Goal: Task Accomplishment & Management: Manage account settings

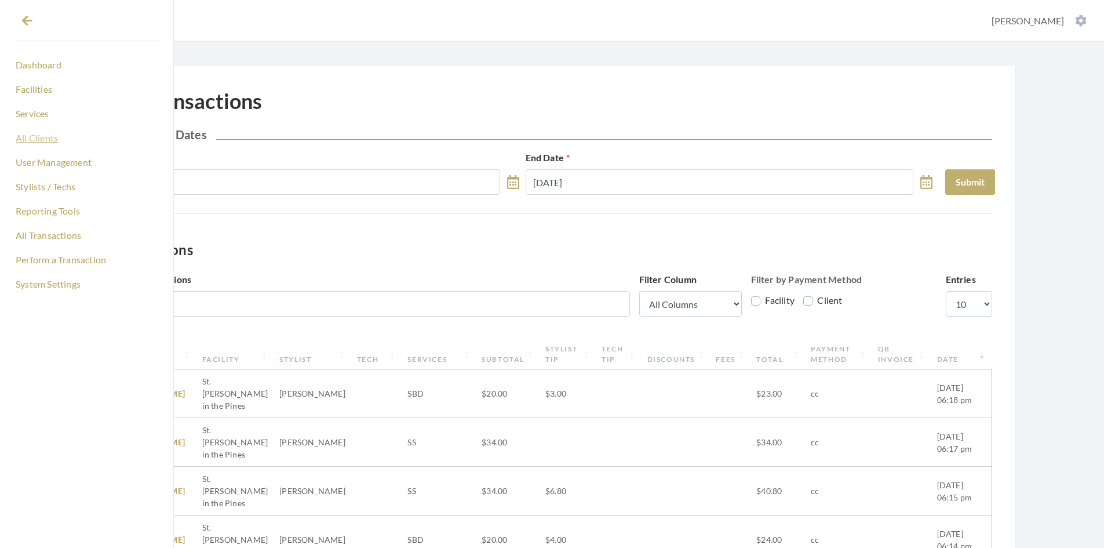
click at [41, 140] on link "All Clients" at bounding box center [87, 138] width 146 height 20
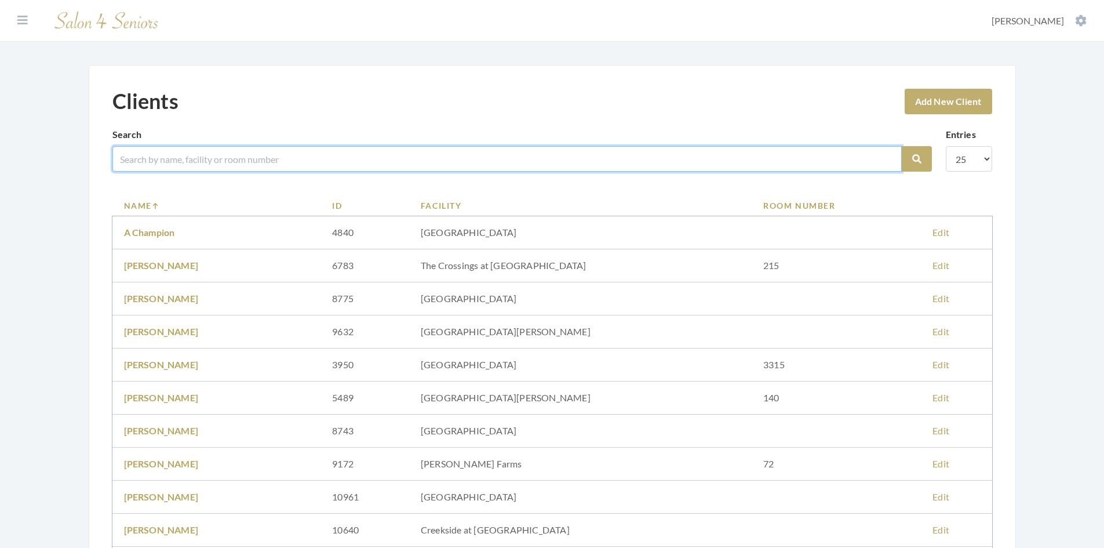
click at [149, 163] on input "search" at bounding box center [507, 159] width 790 height 26
type input "ANTAS"
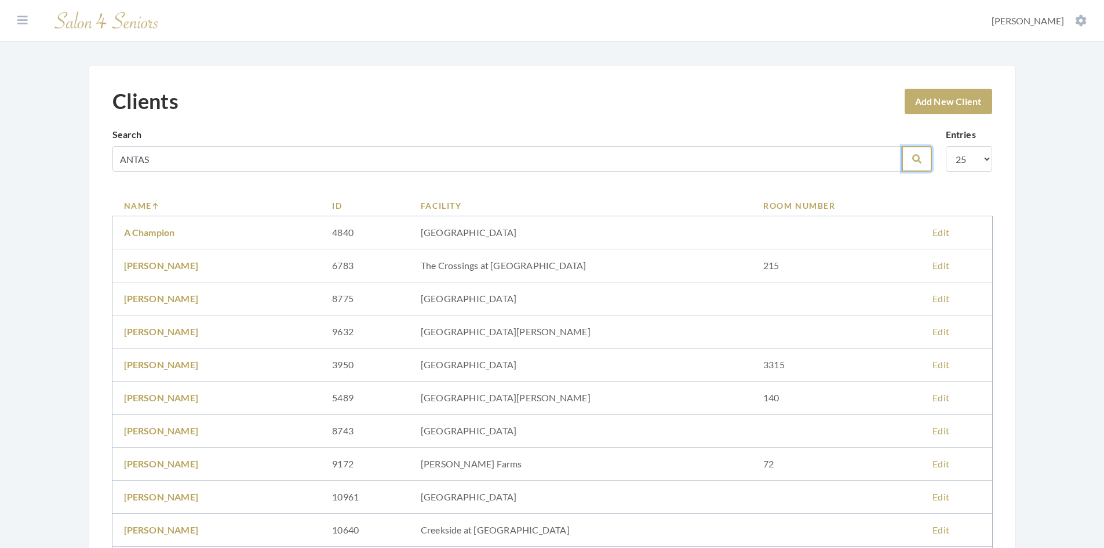
click at [920, 162] on icon "submit" at bounding box center [917, 158] width 9 height 9
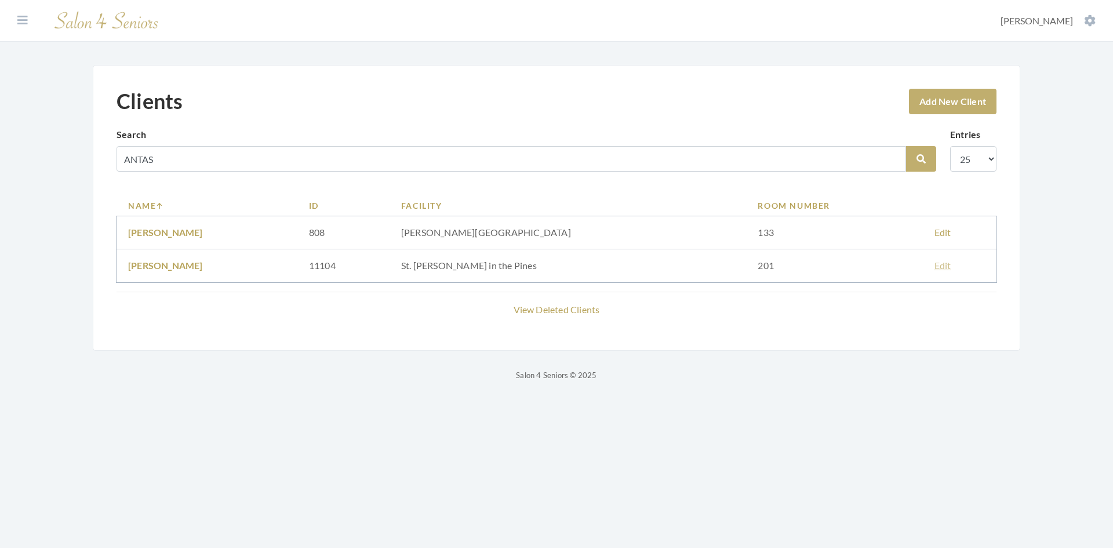
click at [935, 264] on link "Edit" at bounding box center [943, 265] width 17 height 11
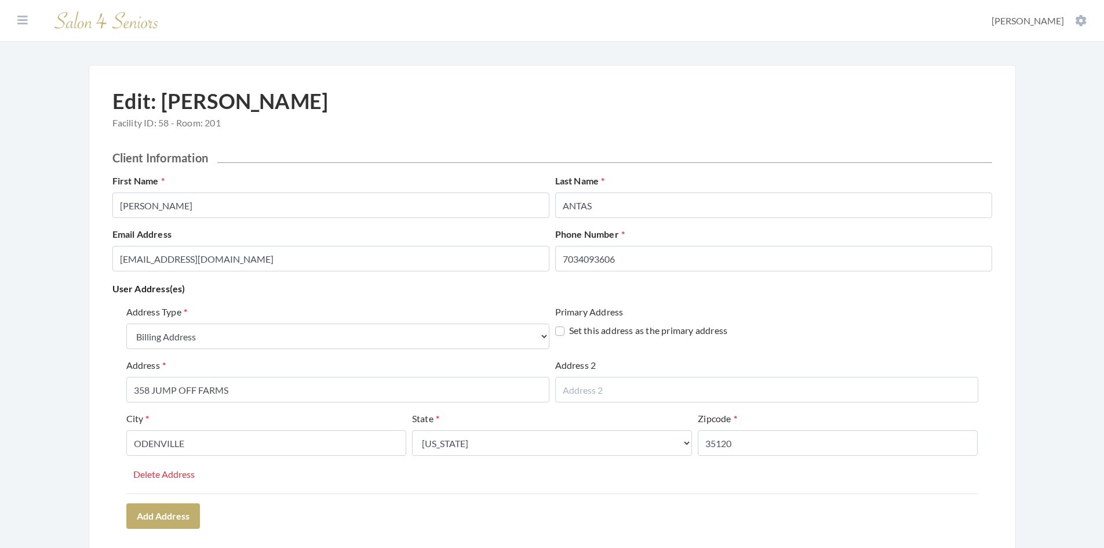
select select "billing"
select select "al"
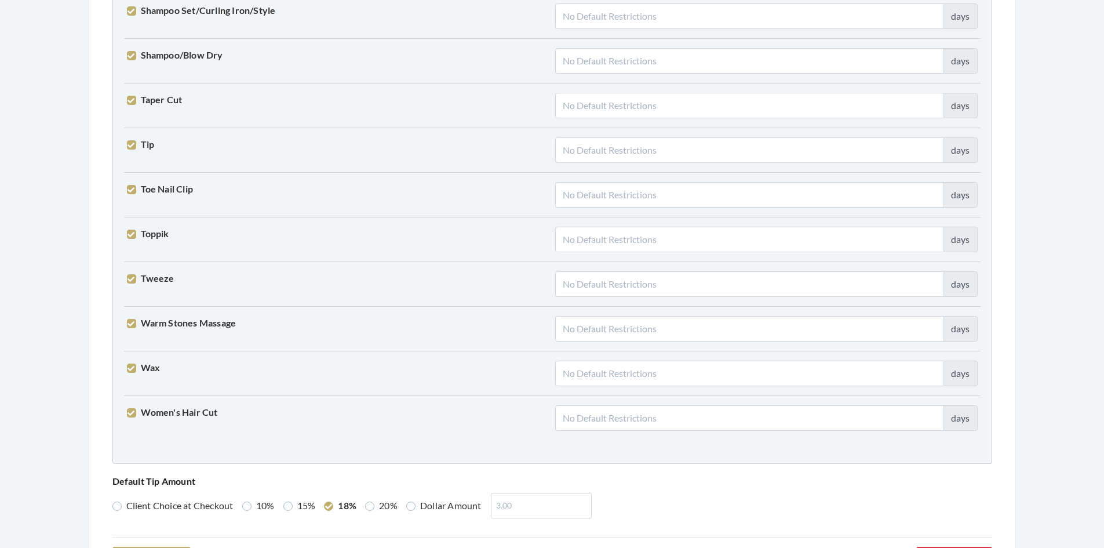
scroll to position [2856, 0]
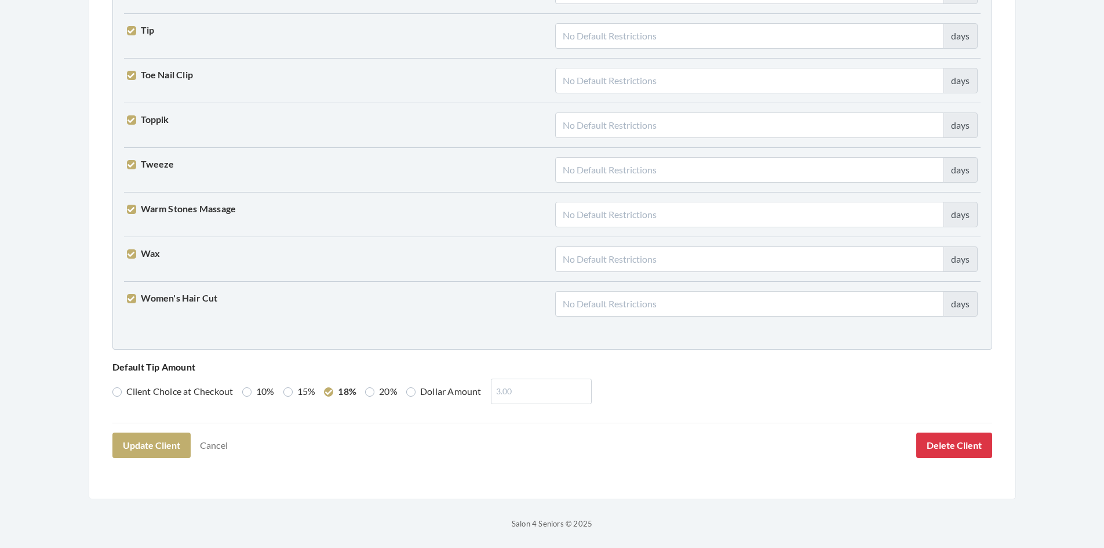
click at [375, 395] on label "20%" at bounding box center [381, 391] width 32 height 14
radio input "true"
click at [146, 450] on button "Update Client" at bounding box center [151, 446] width 78 height 26
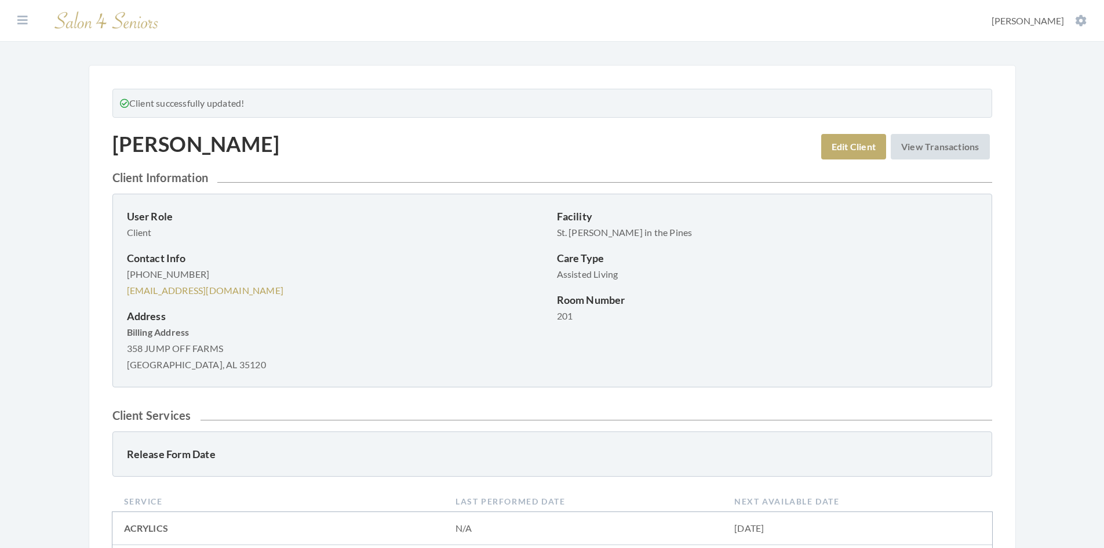
click at [21, 21] on icon at bounding box center [22, 20] width 10 height 12
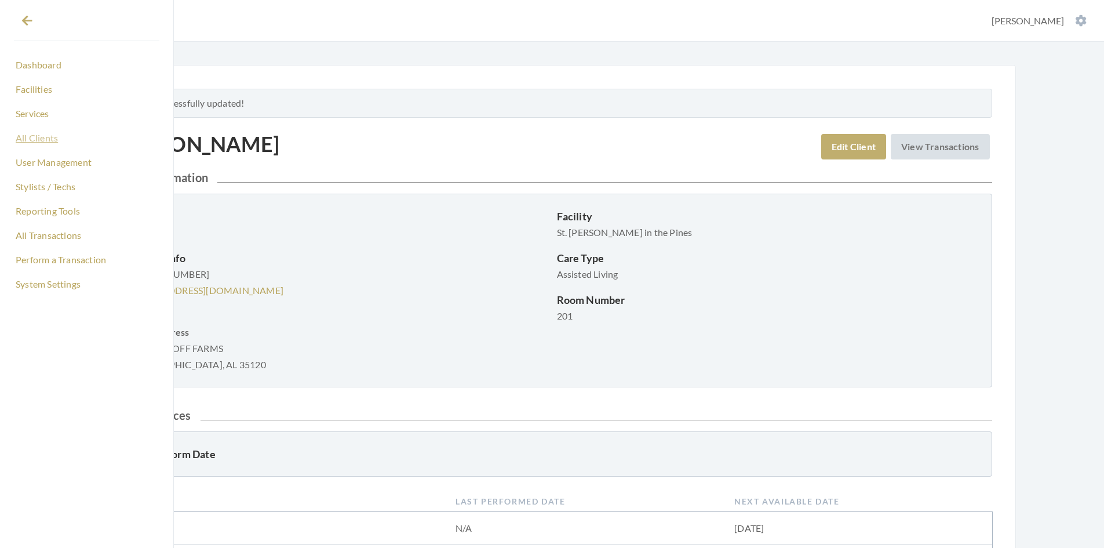
click at [27, 137] on link "All Clients" at bounding box center [87, 138] width 146 height 20
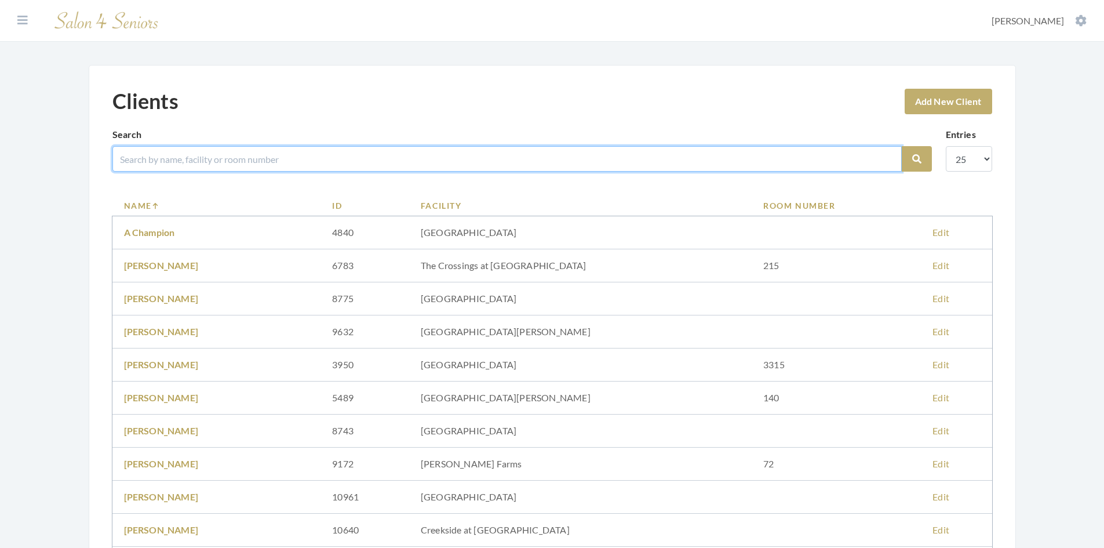
click at [180, 159] on input "search" at bounding box center [507, 159] width 790 height 26
type input "GARCI"
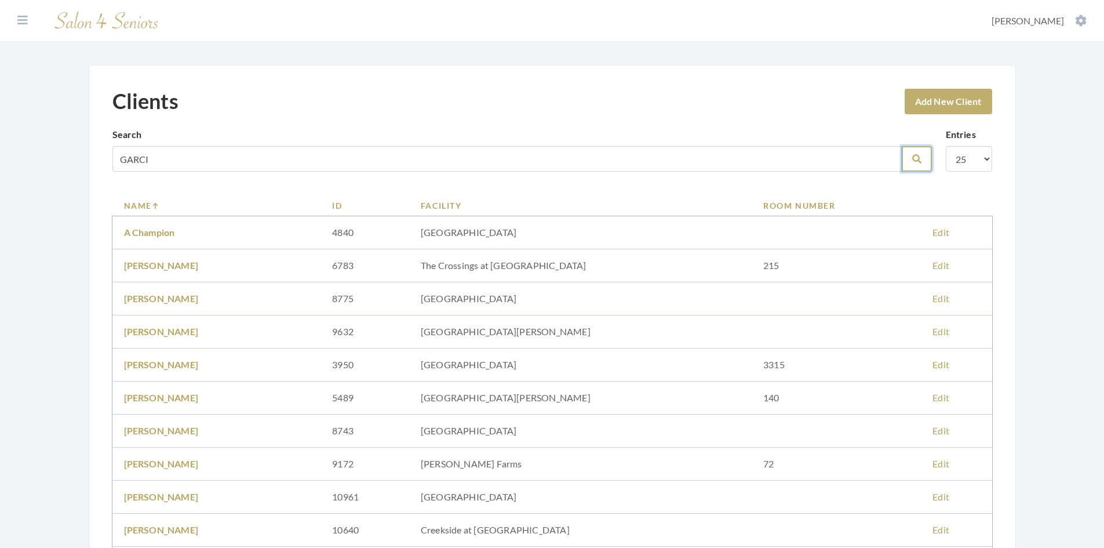
click at [919, 157] on icon "submit" at bounding box center [917, 158] width 9 height 9
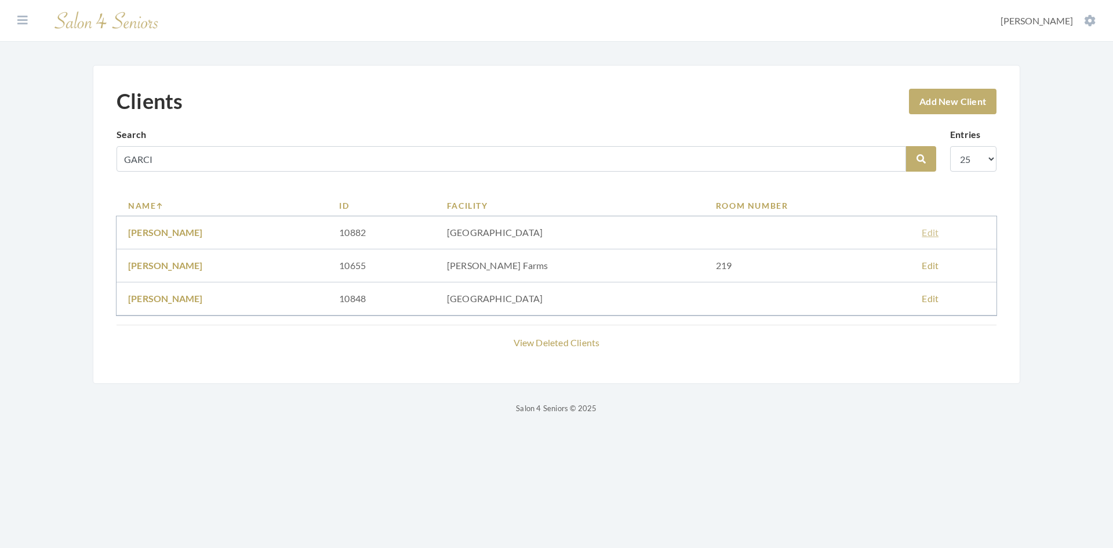
click at [922, 230] on link "Edit" at bounding box center [930, 232] width 17 height 11
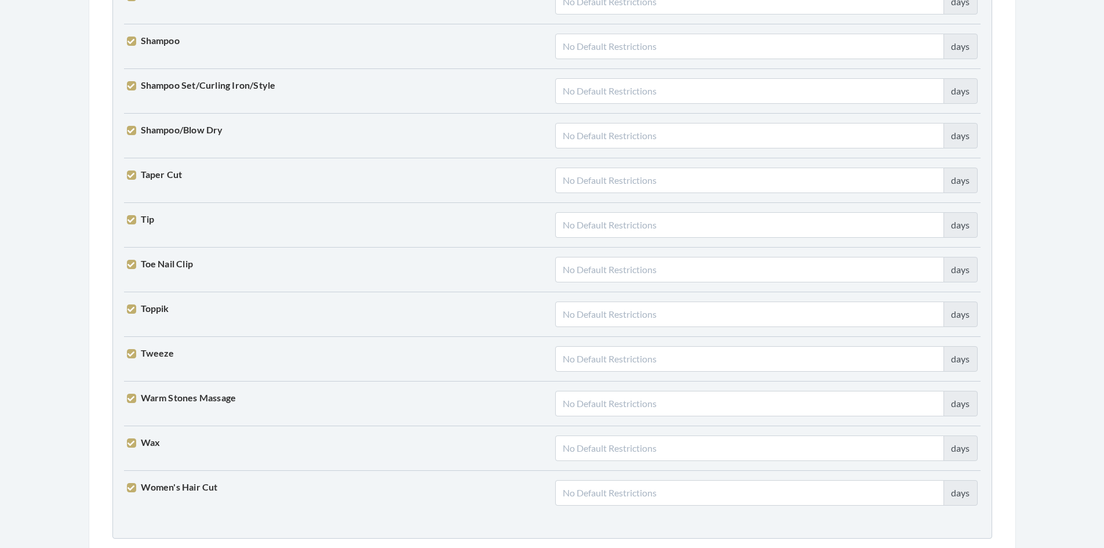
scroll to position [2856, 0]
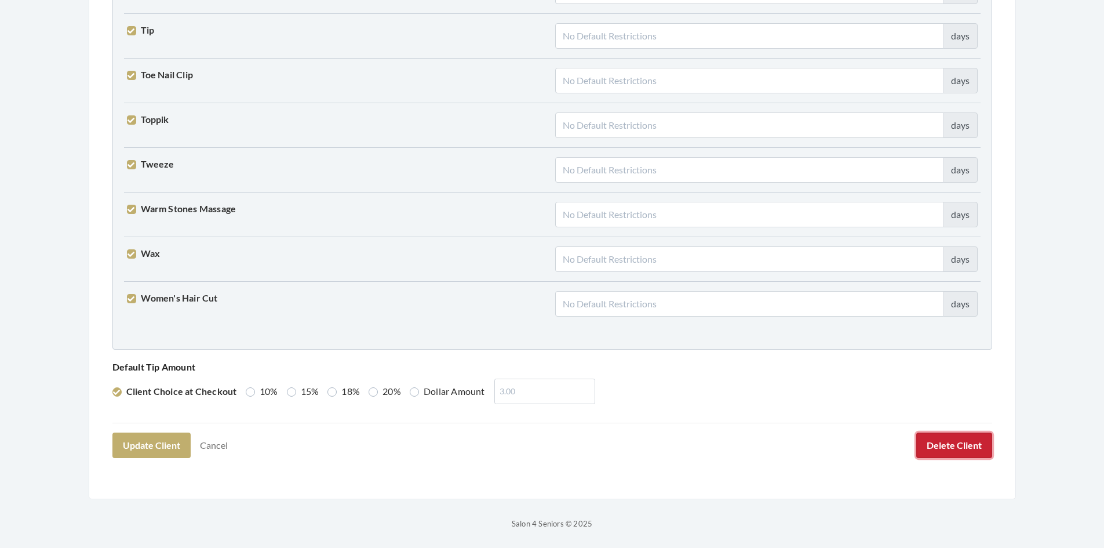
click at [970, 446] on button "Delete Client" at bounding box center [955, 446] width 76 height 26
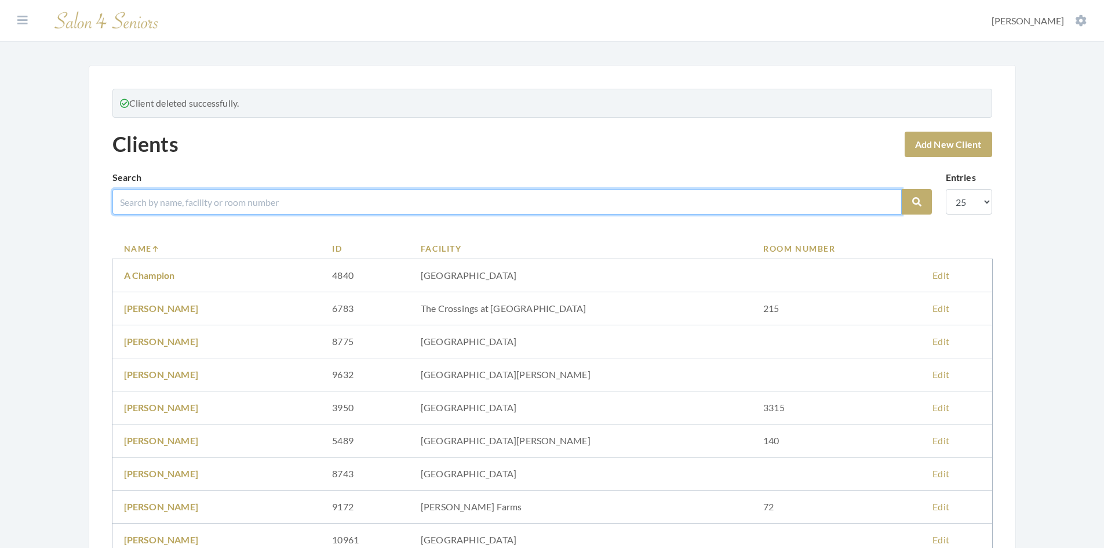
click at [306, 201] on input "search" at bounding box center [507, 202] width 790 height 26
type input "GARCI"
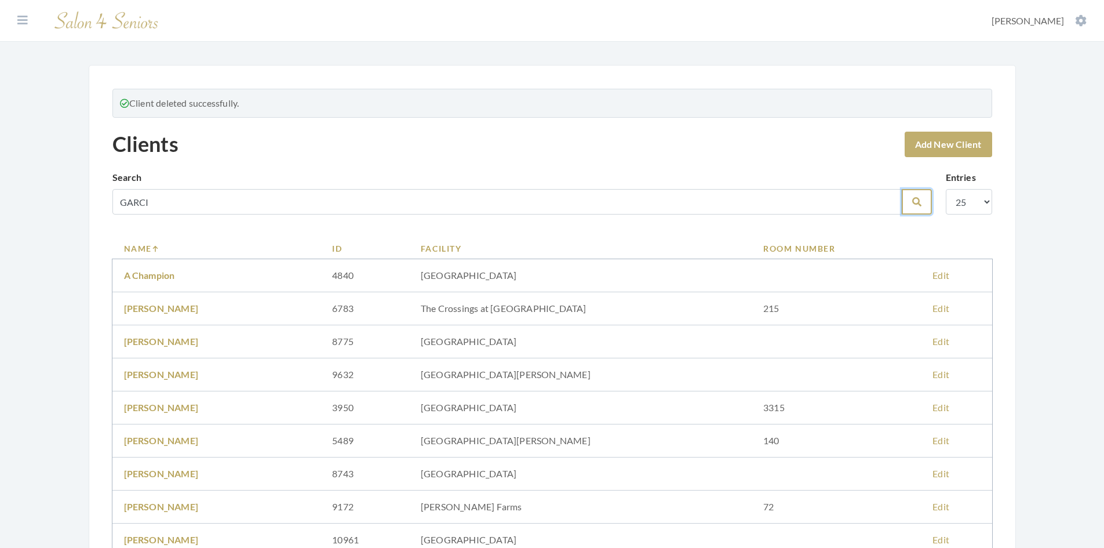
click at [921, 205] on icon "submit" at bounding box center [917, 201] width 9 height 9
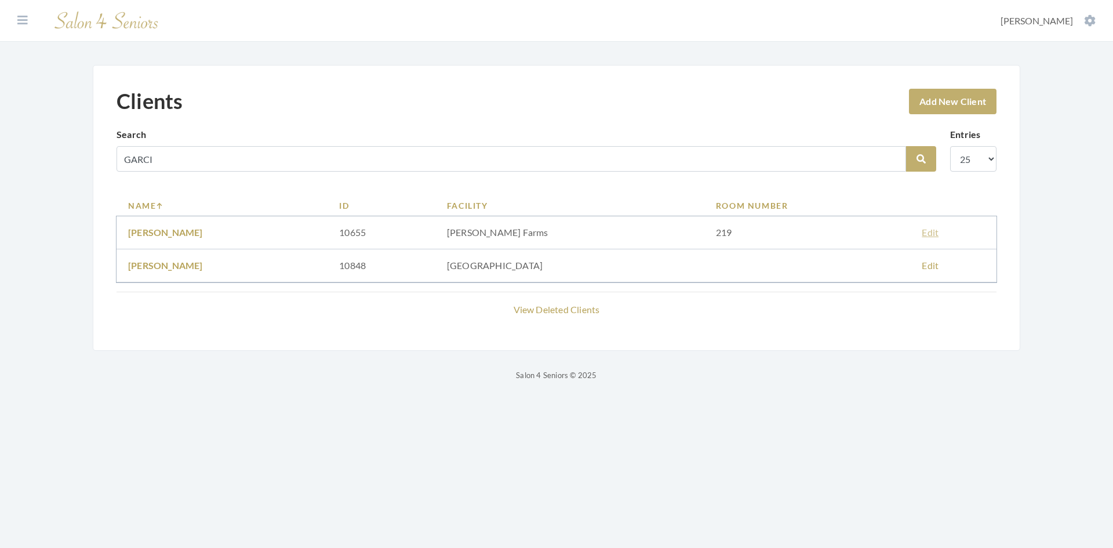
click at [922, 234] on link "Edit" at bounding box center [930, 232] width 17 height 11
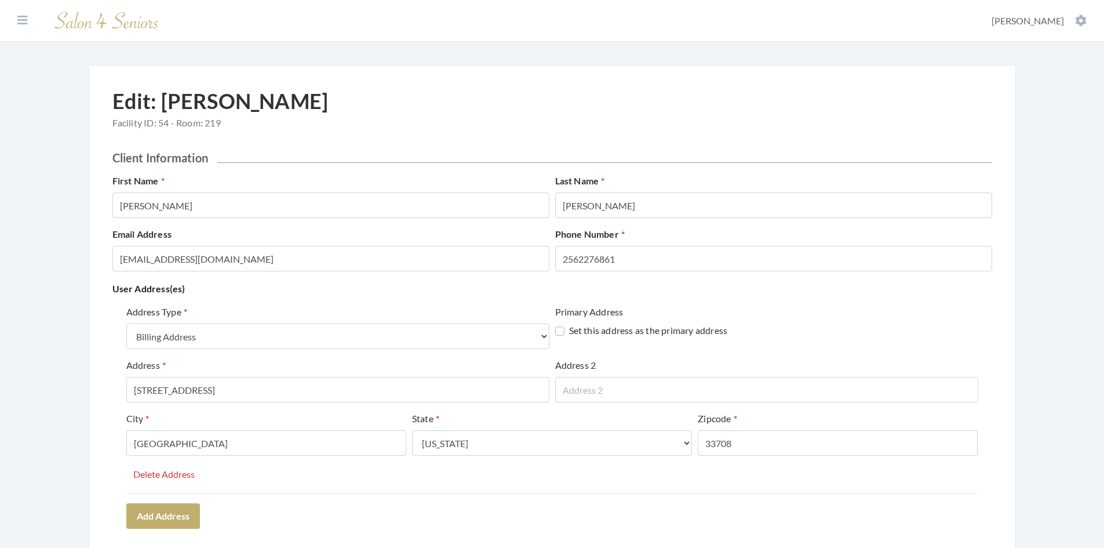
select select "billing"
select select "fl"
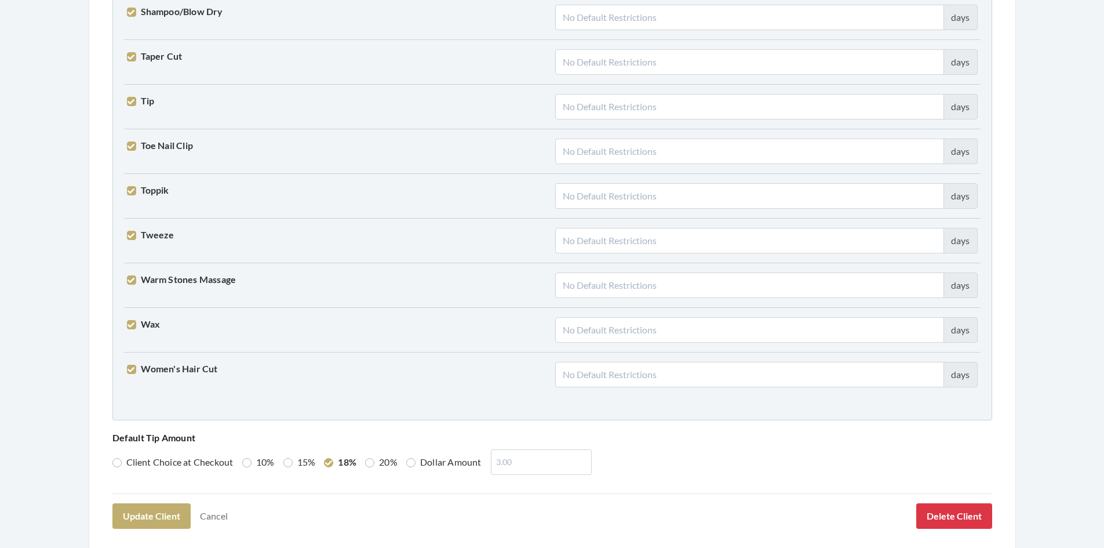
scroll to position [2856, 0]
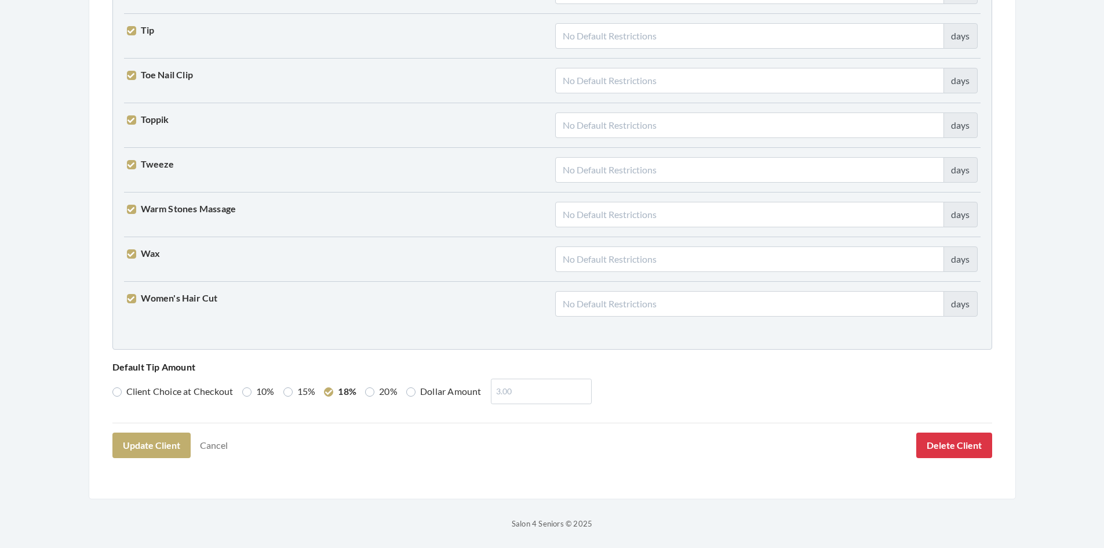
click at [250, 393] on label "10%" at bounding box center [258, 391] width 32 height 14
radio input "true"
click at [165, 447] on button "Update Client" at bounding box center [151, 446] width 78 height 26
